Goal: Find specific page/section

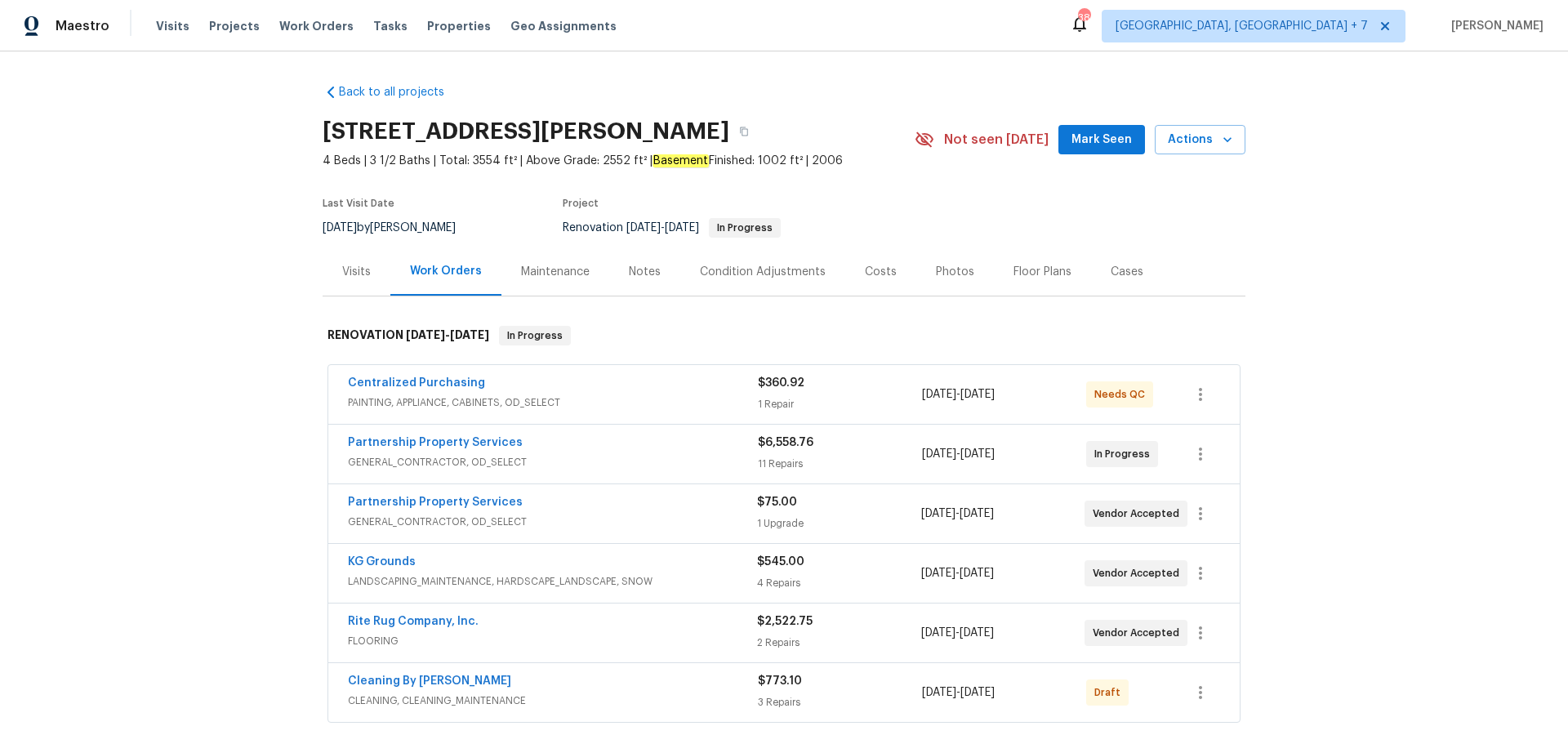
scroll to position [97, 0]
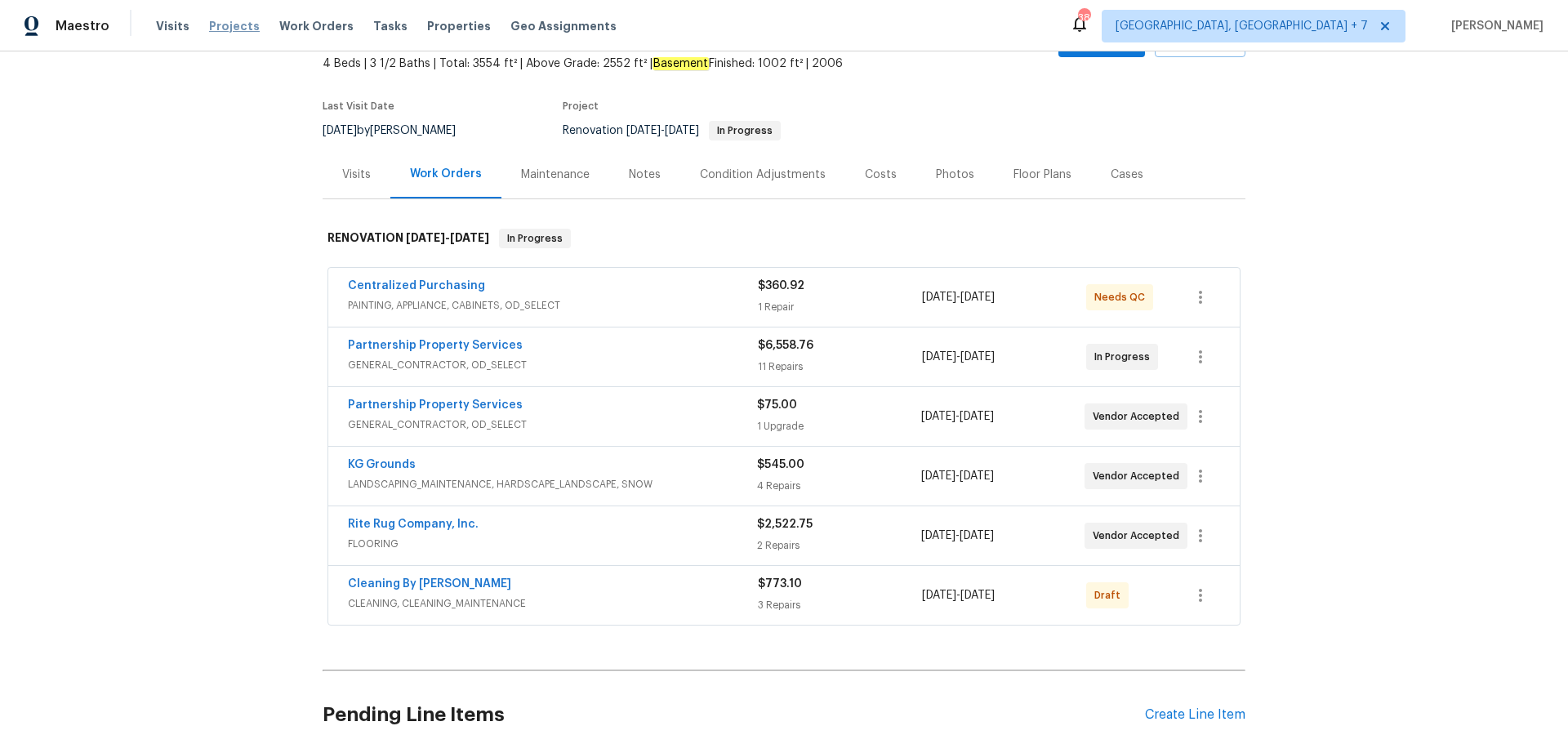
click at [226, 29] on span "Projects" at bounding box center [235, 25] width 51 height 17
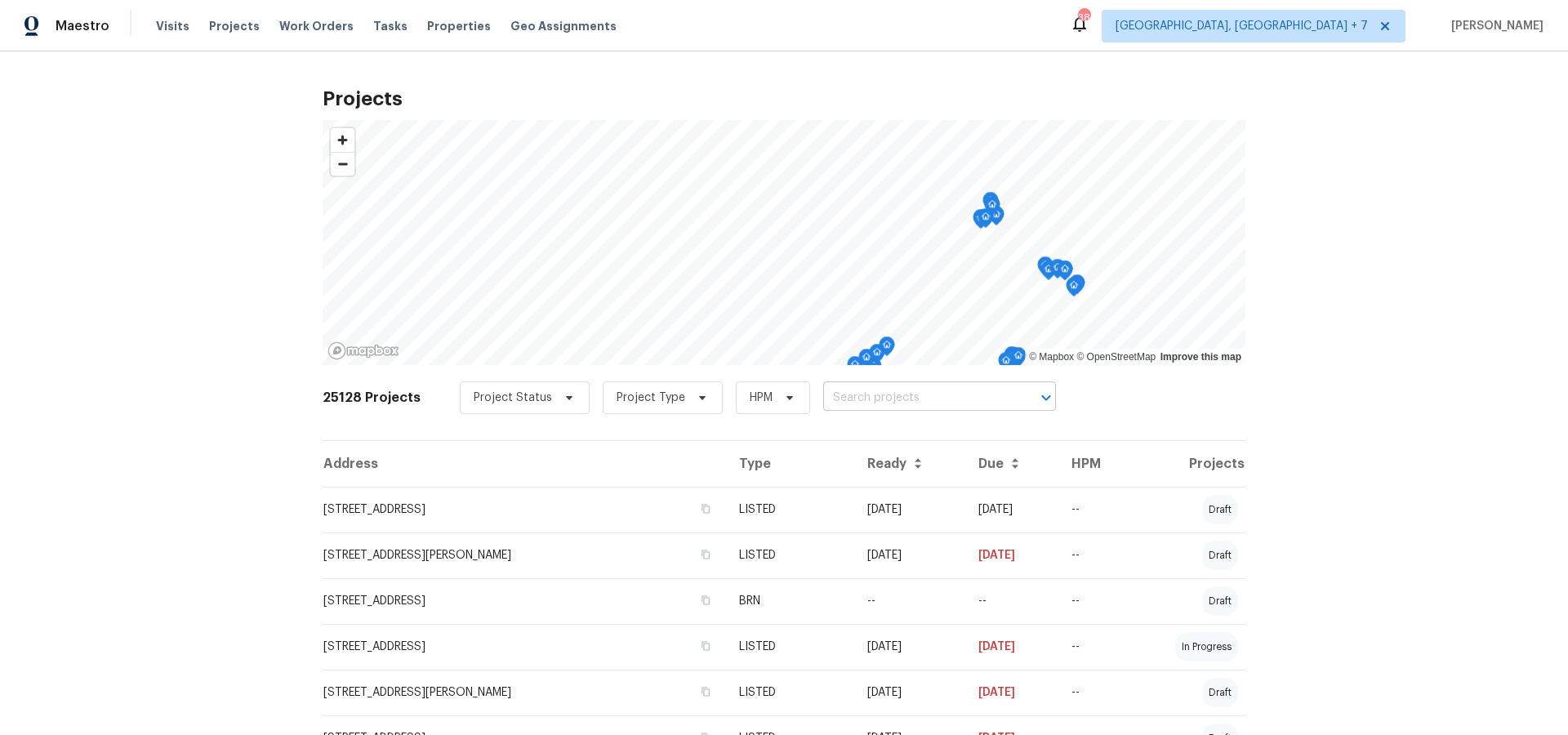
click at [841, 400] on input "text" at bounding box center [917, 398] width 187 height 25
type input "5200"
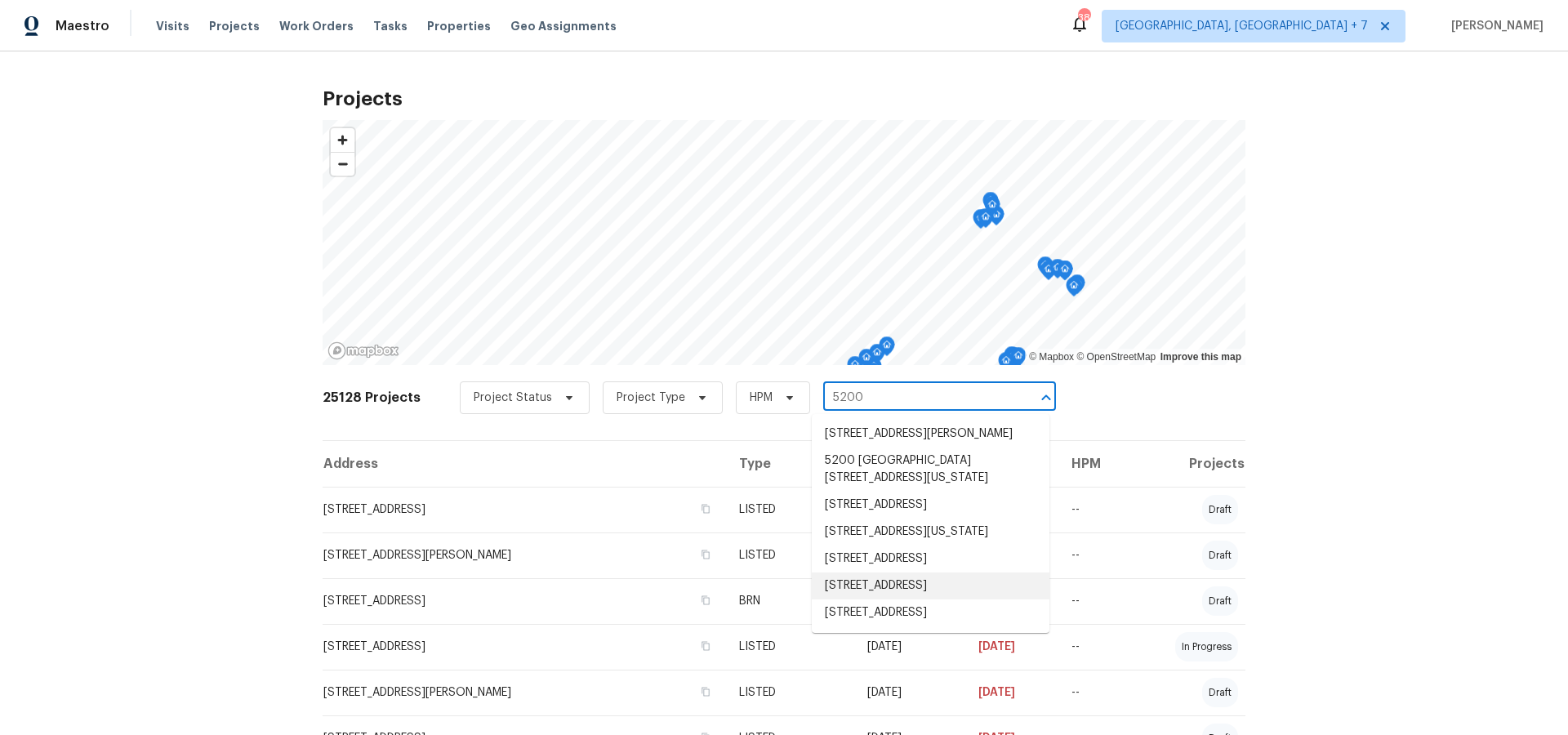
click at [855, 600] on li "[STREET_ADDRESS]" at bounding box center [930, 586] width 238 height 27
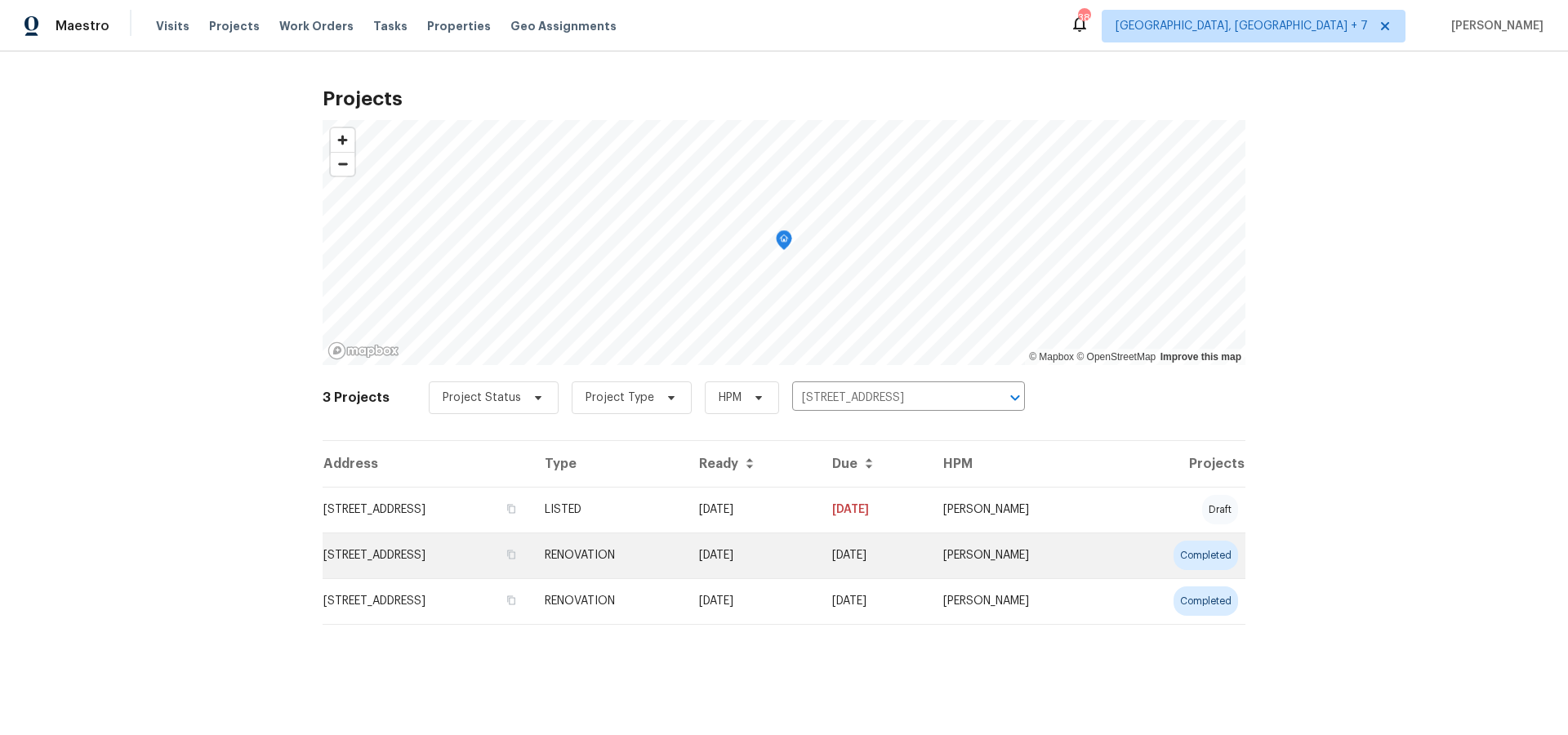
click at [520, 548] on td "[STREET_ADDRESS]" at bounding box center [427, 555] width 209 height 46
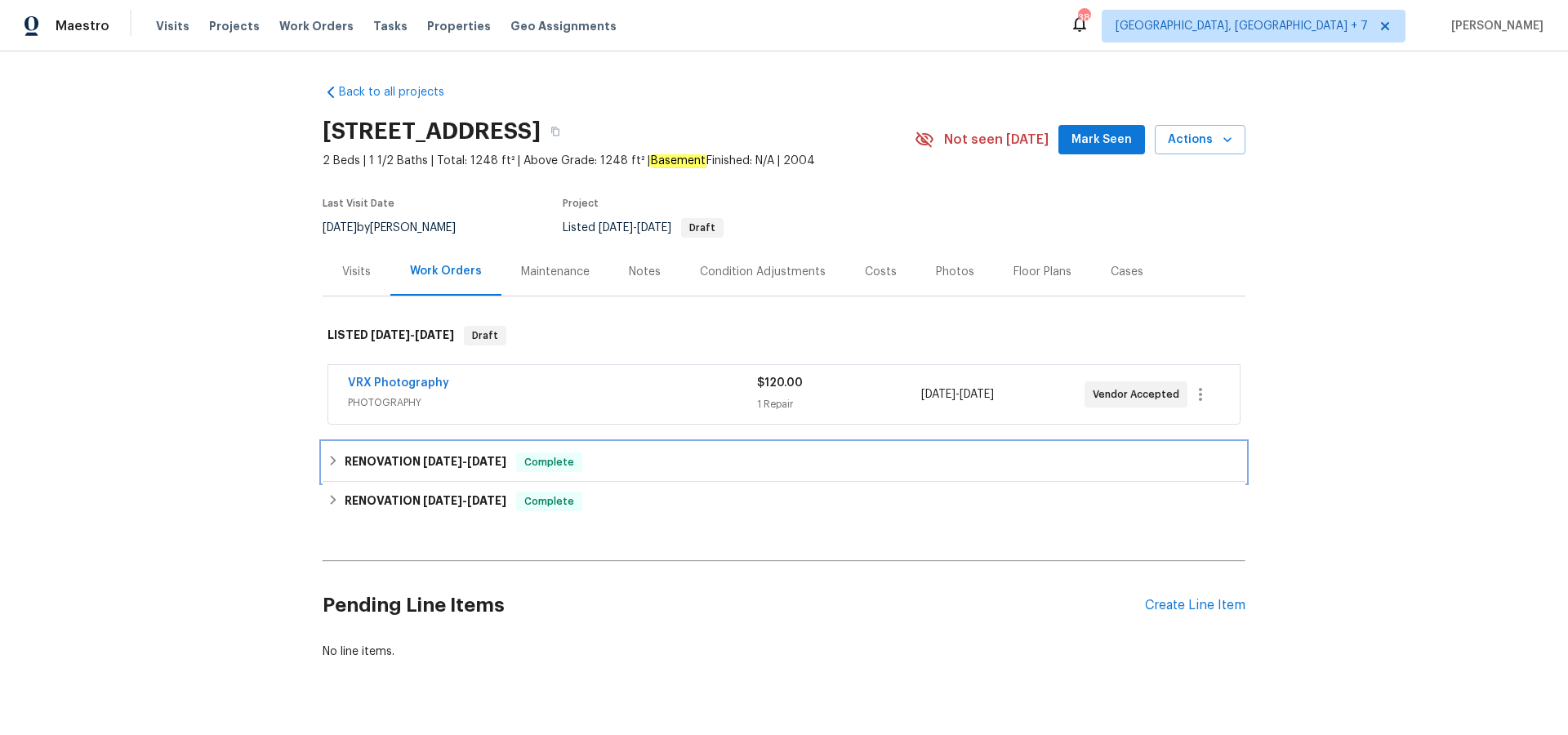
click at [463, 469] on h6 "RENOVATION [DATE] - [DATE]" at bounding box center [425, 463] width 161 height 20
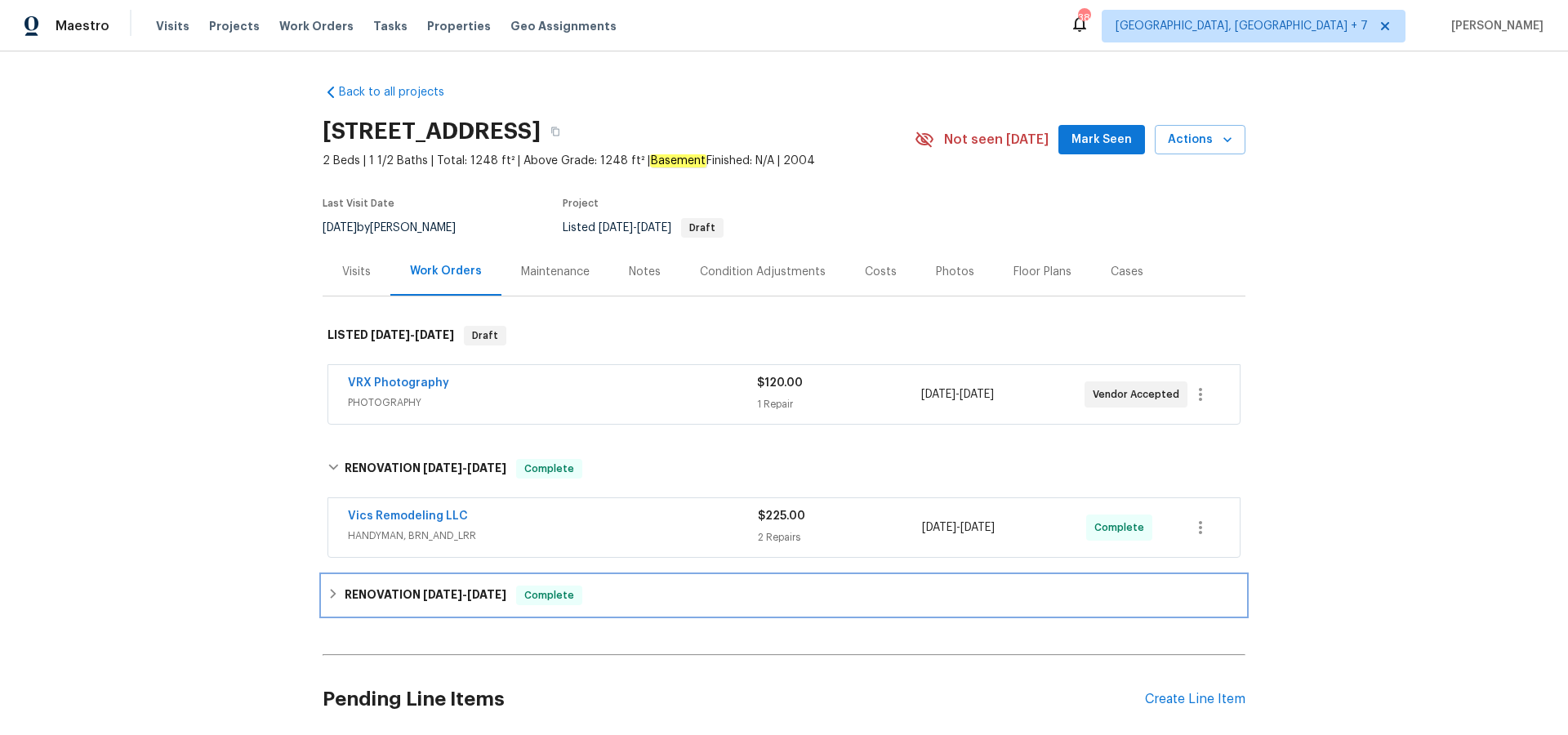
click at [462, 595] on span "[DATE]" at bounding box center [443, 595] width 39 height 12
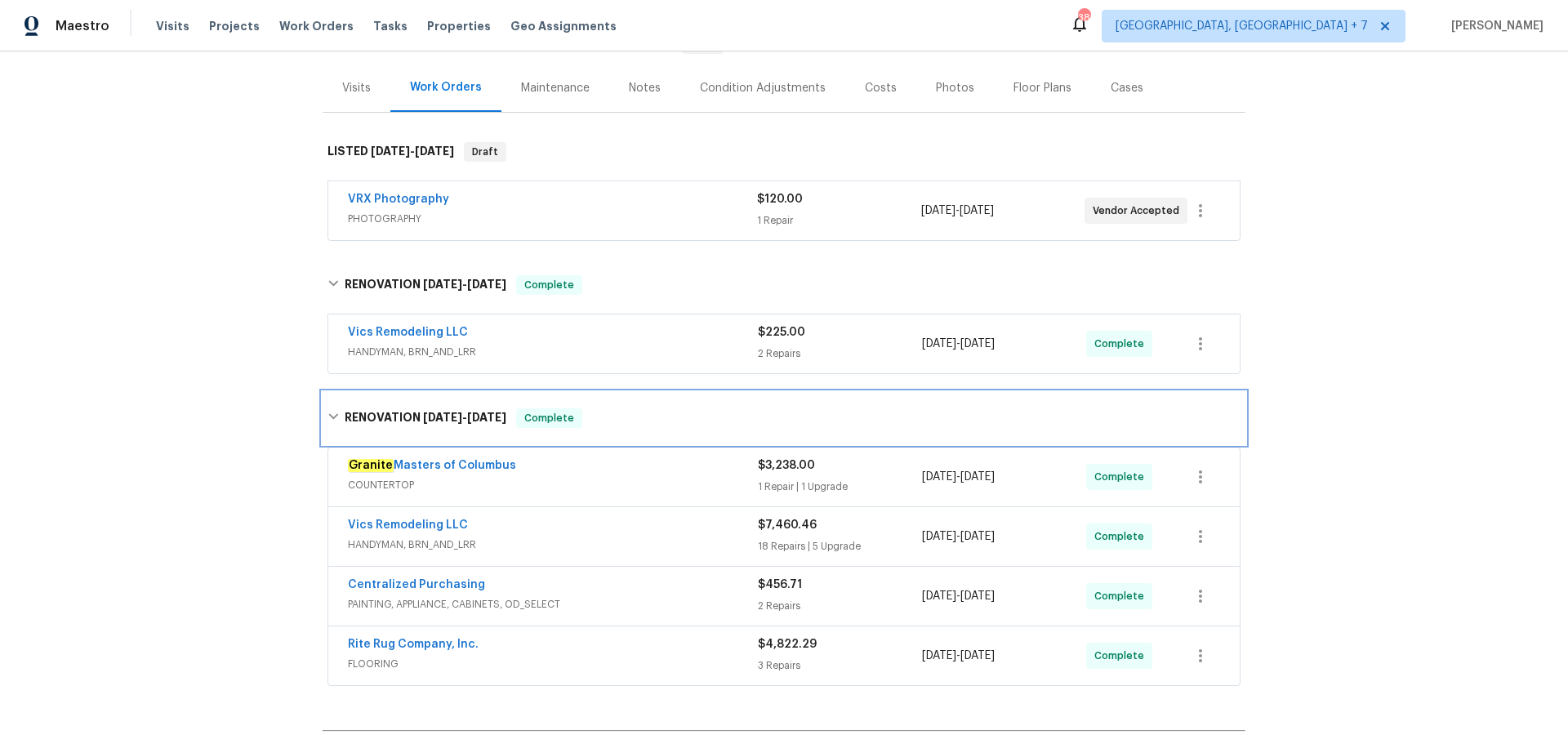
scroll to position [188, 0]
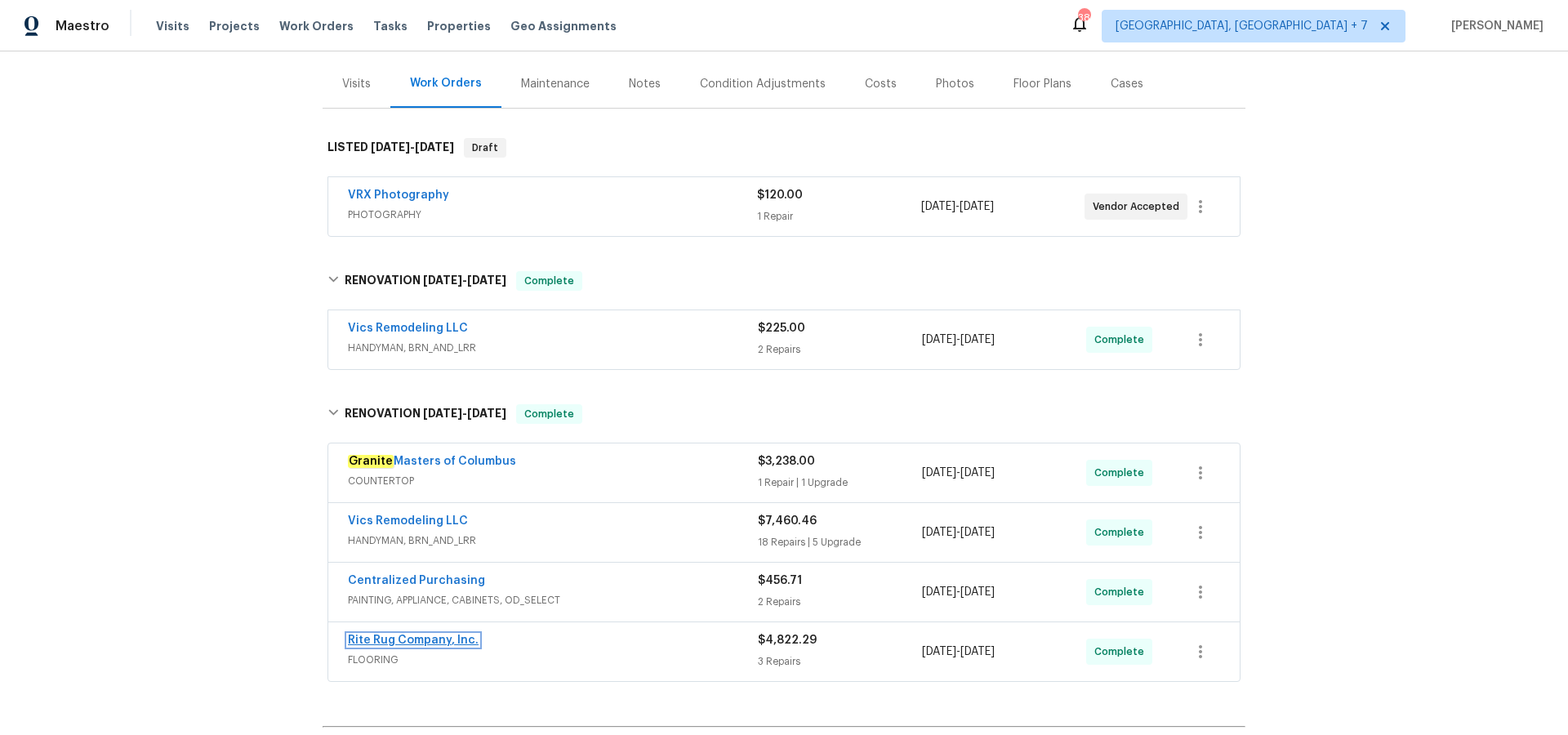
click at [408, 641] on link "Rite Rug Company, Inc." at bounding box center [414, 641] width 131 height 12
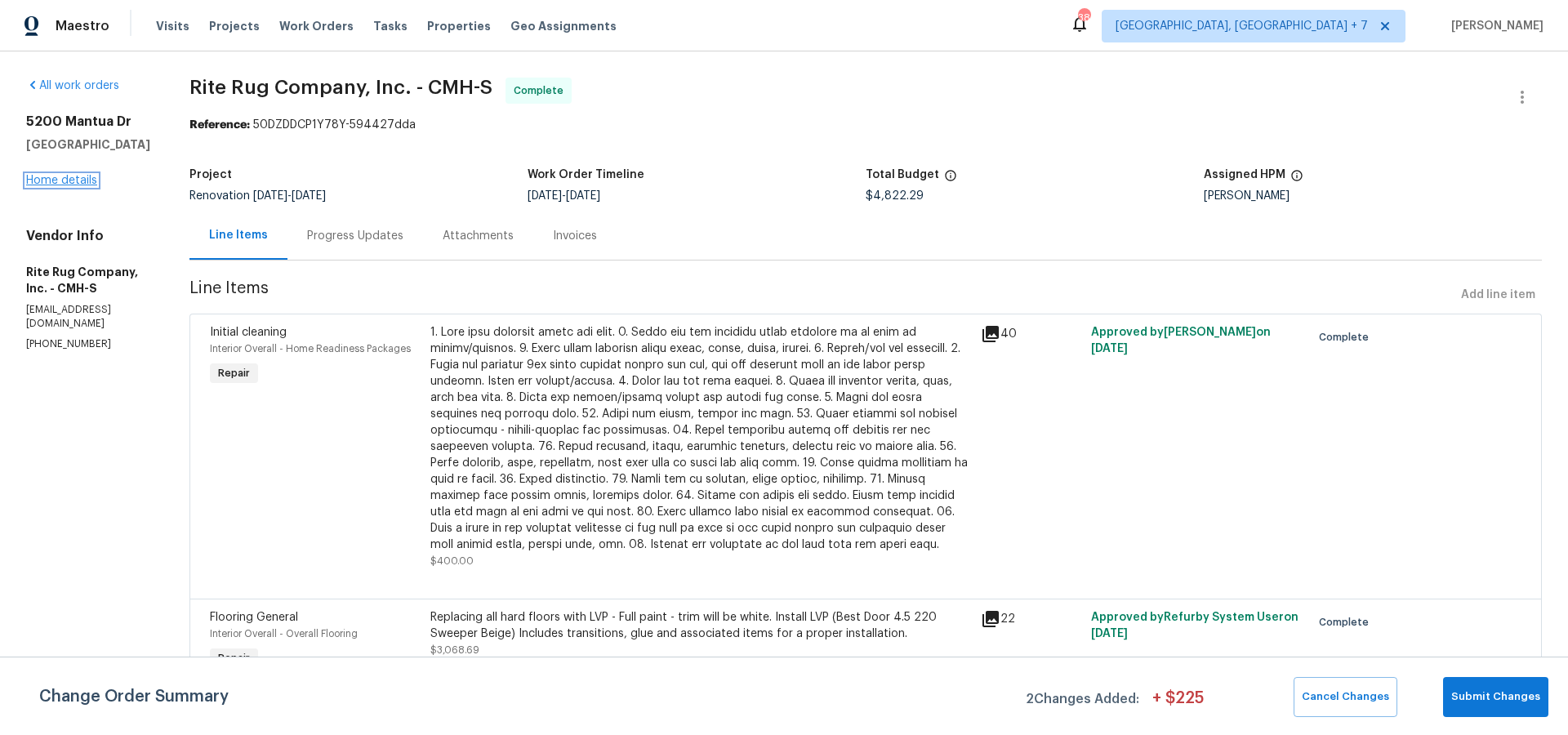
click at [70, 186] on link "Home details" at bounding box center [62, 181] width 71 height 12
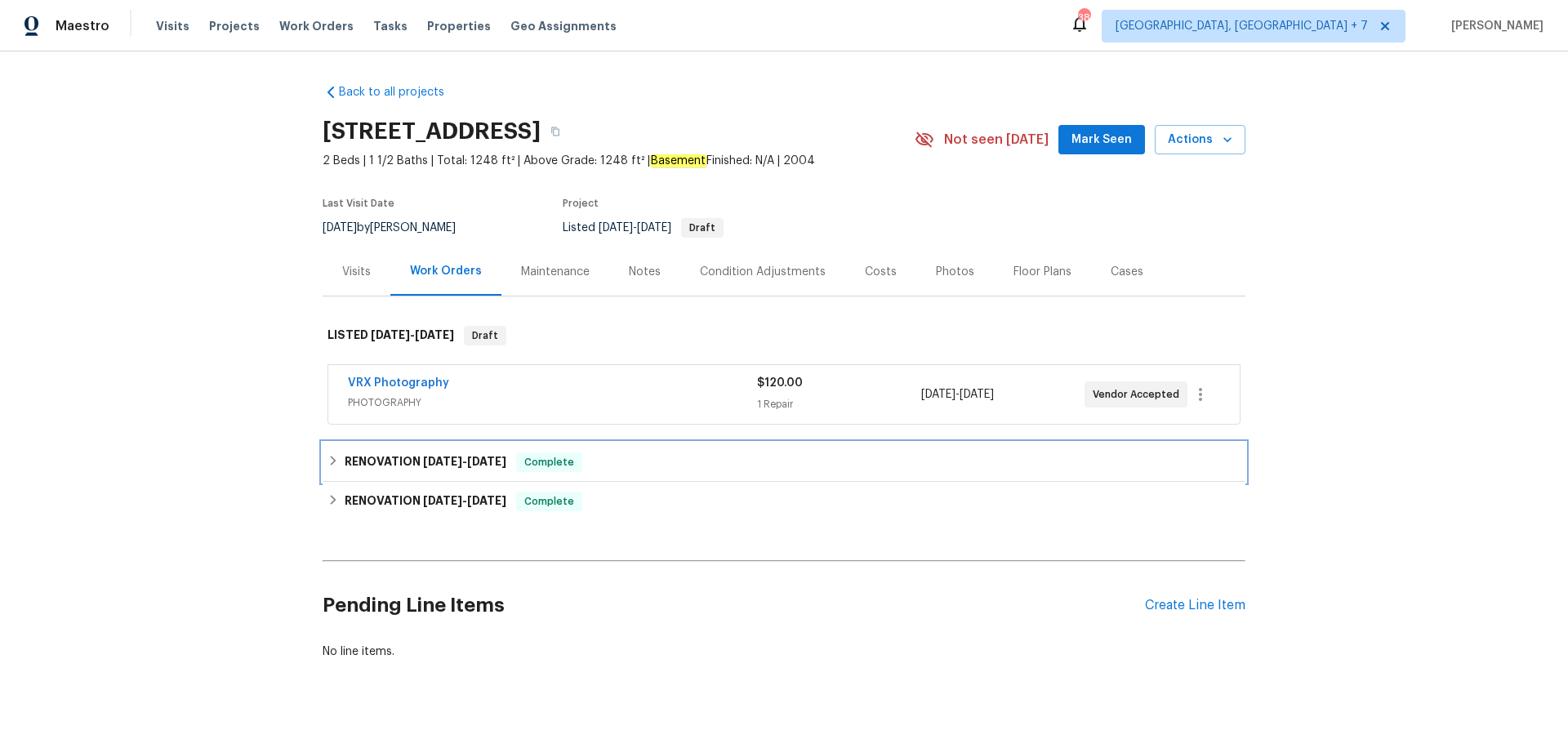
click at [403, 460] on h6 "RENOVATION [DATE] - [DATE]" at bounding box center [425, 463] width 161 height 20
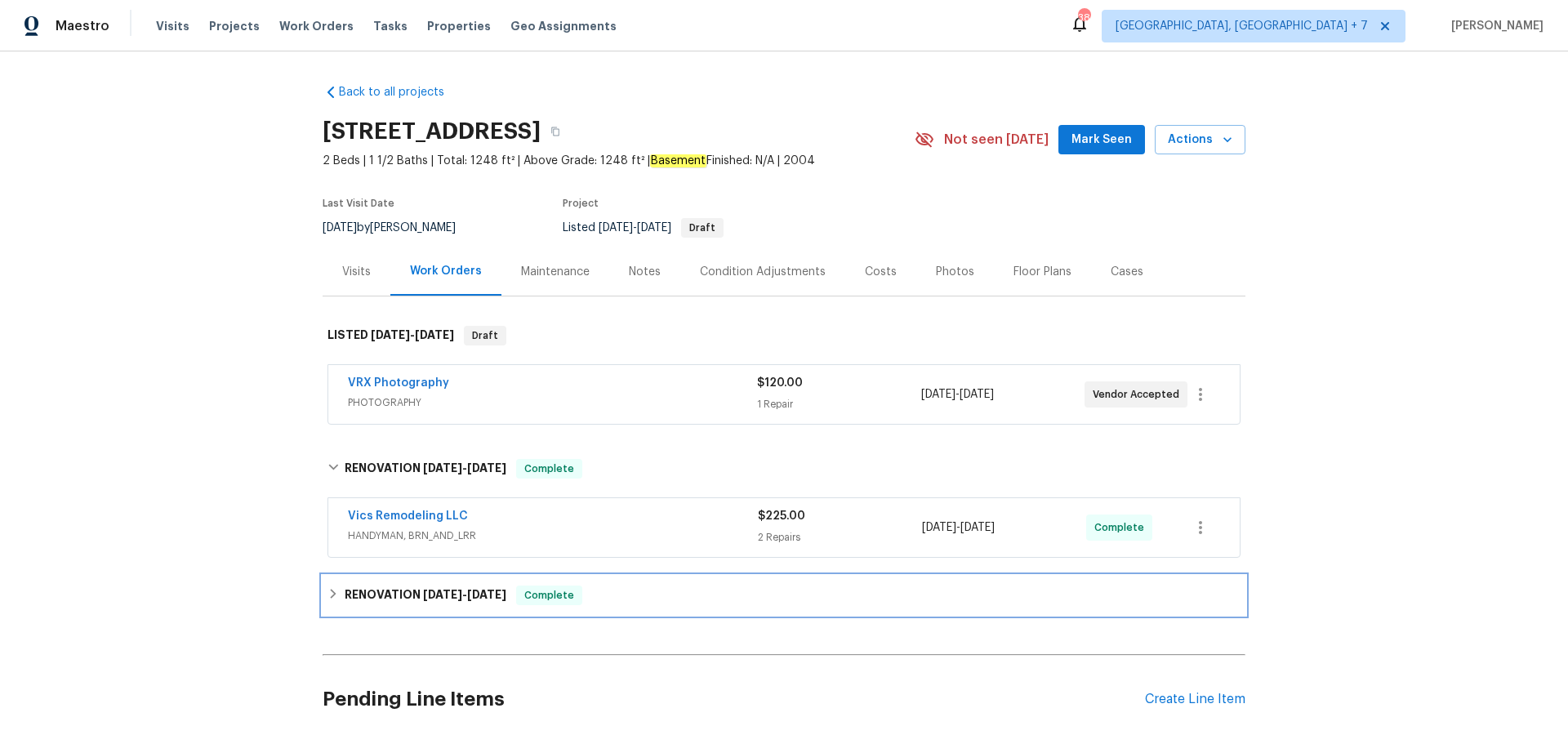
click at [394, 588] on h6 "RENOVATION [DATE] - [DATE]" at bounding box center [425, 596] width 161 height 20
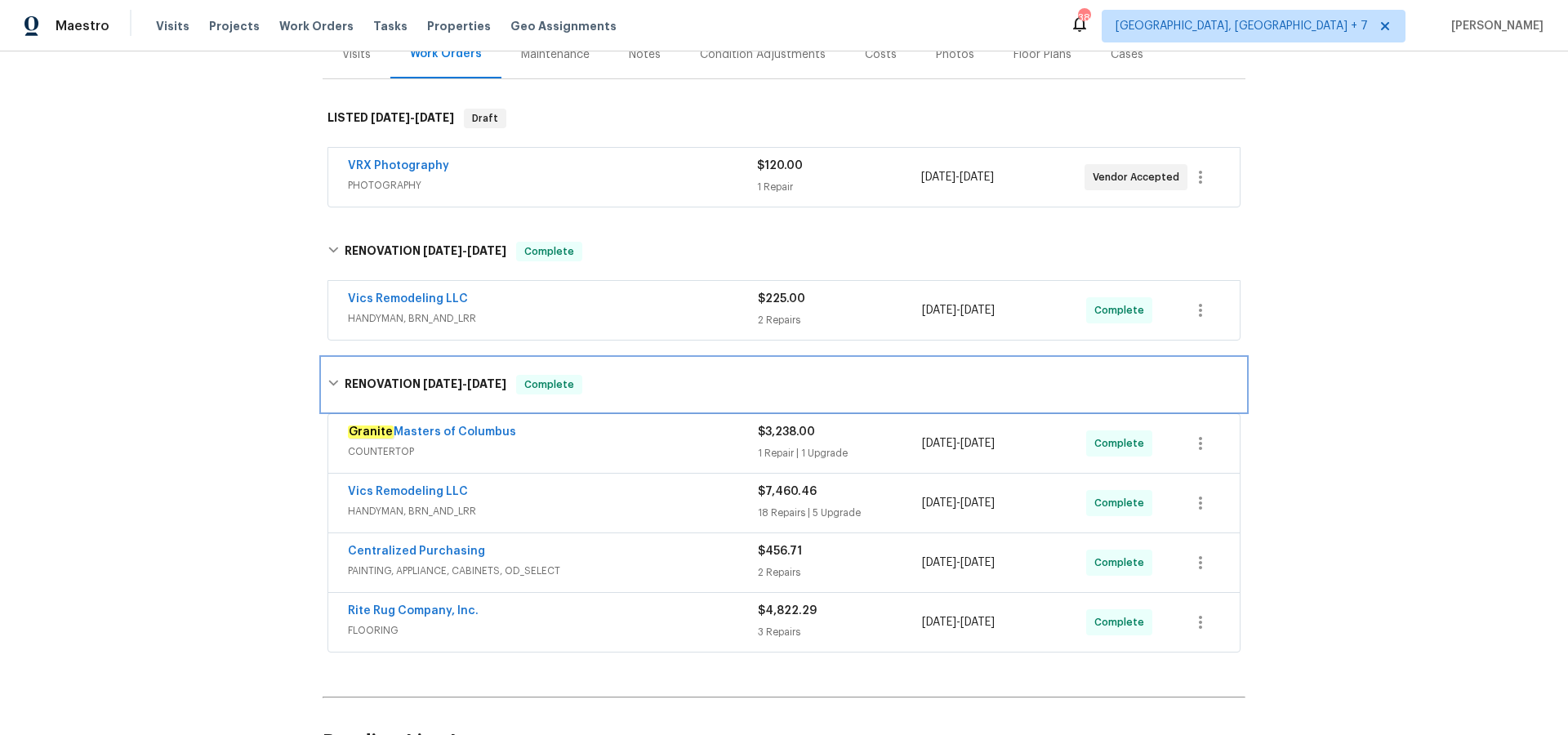
scroll to position [218, 0]
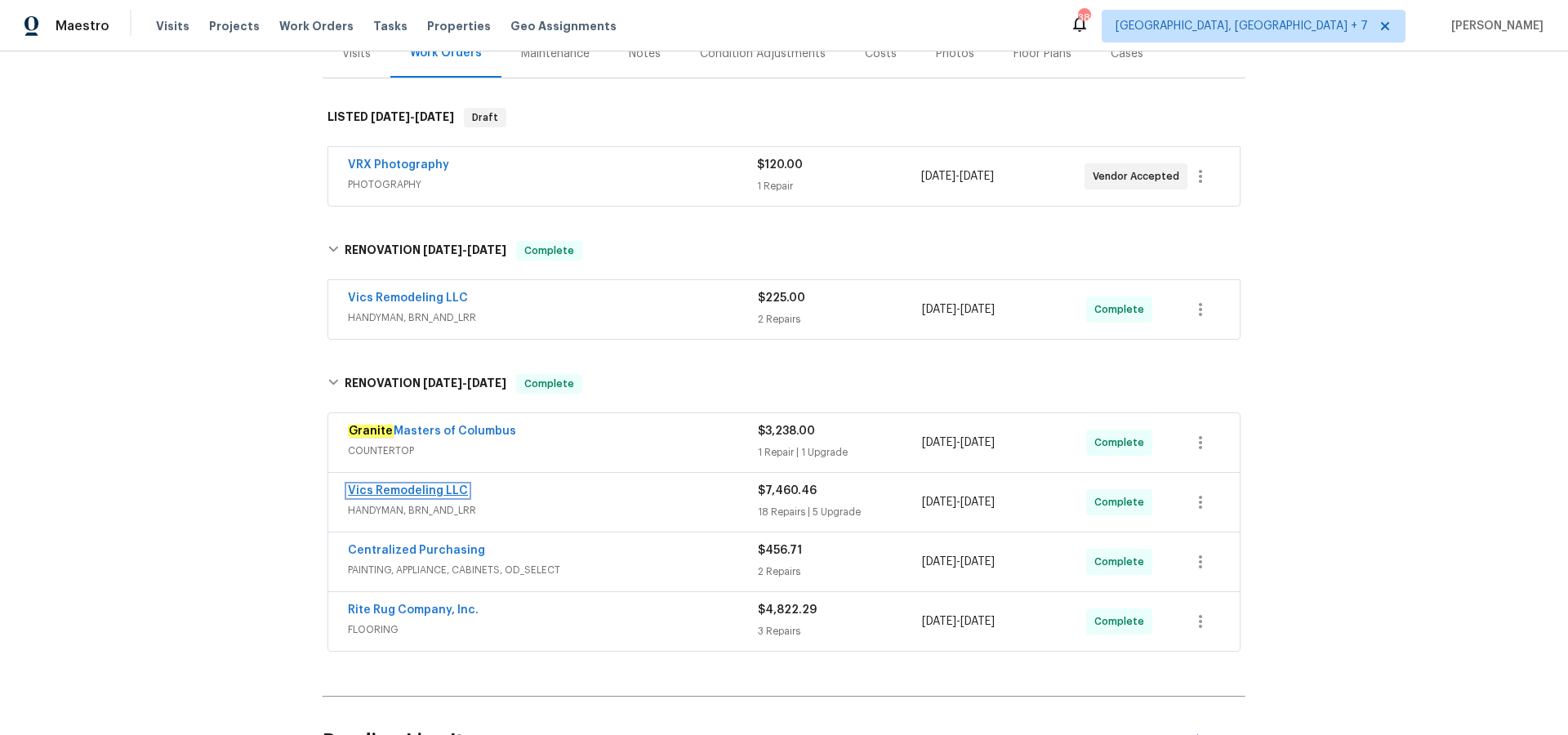
click at [407, 486] on link "Vics Remodeling LLC" at bounding box center [408, 491] width 120 height 12
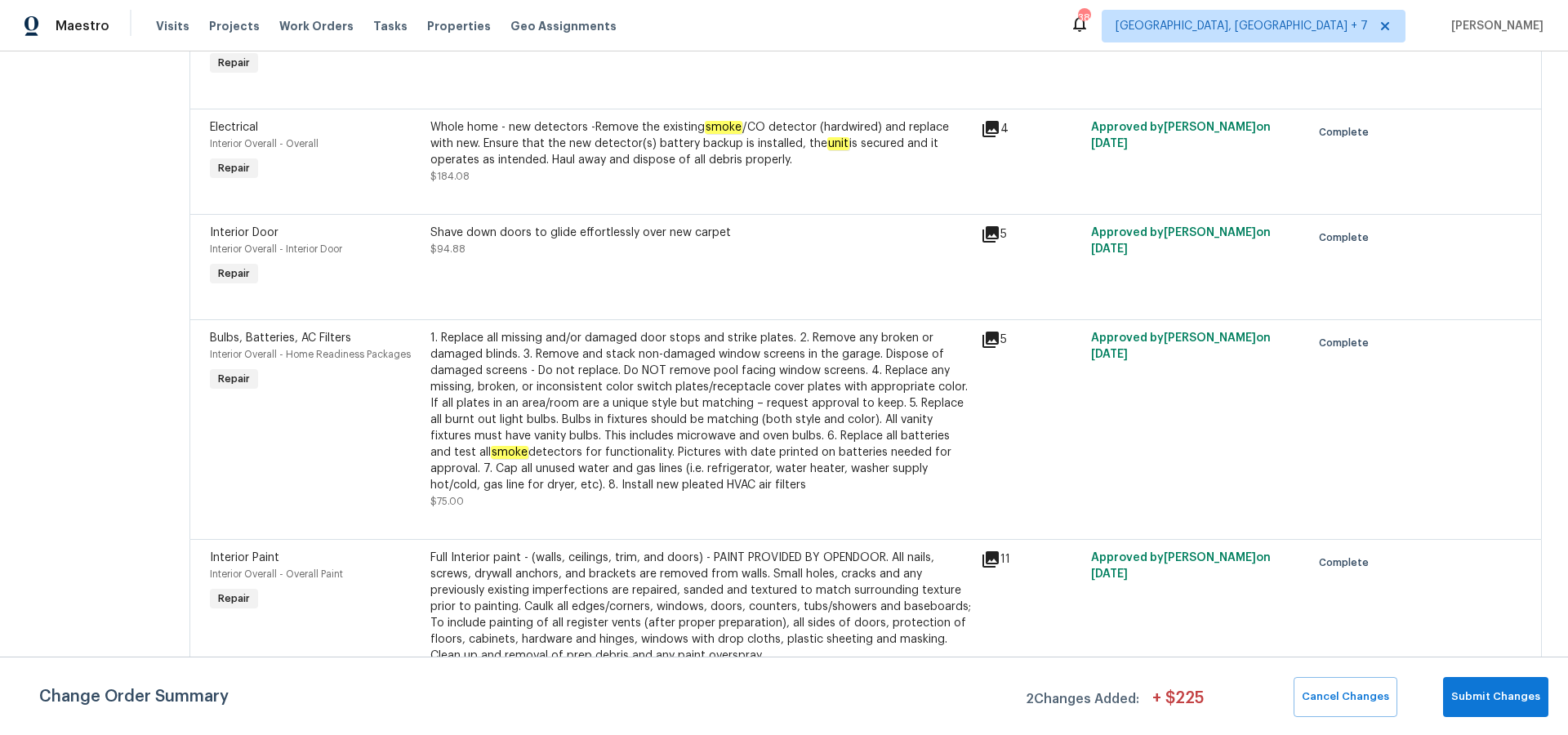
scroll to position [2246, 0]
